Goal: Information Seeking & Learning: Learn about a topic

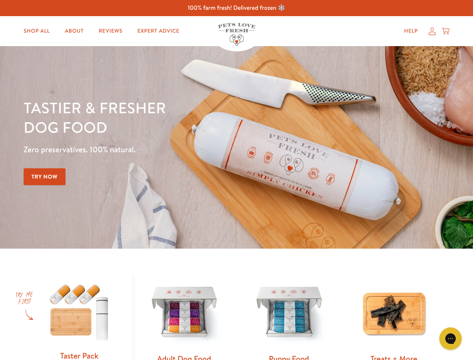
click at [236, 180] on div "Tastier & fresher dog food Zero preservatives. 100% natural. Try Now" at bounding box center [166, 147] width 284 height 99
click at [451, 338] on icon "Gorgias live chat" at bounding box center [450, 338] width 7 height 7
